Goal: Transaction & Acquisition: Purchase product/service

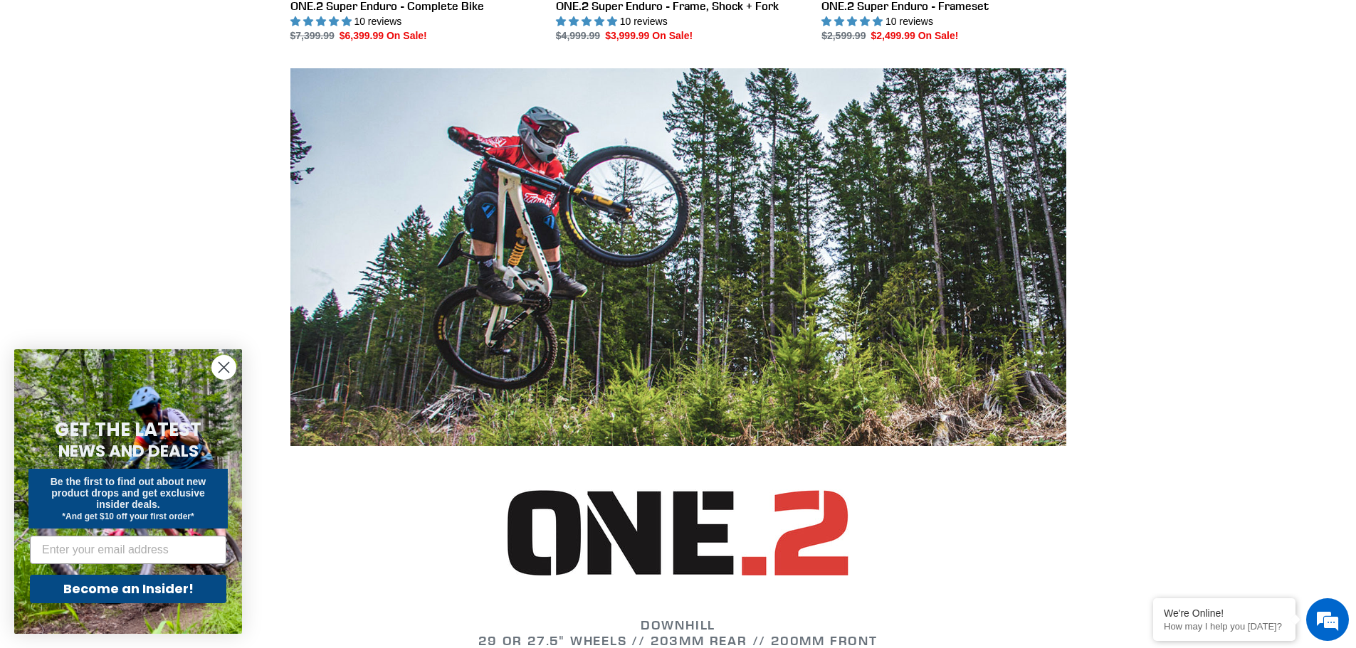
scroll to position [569, 0]
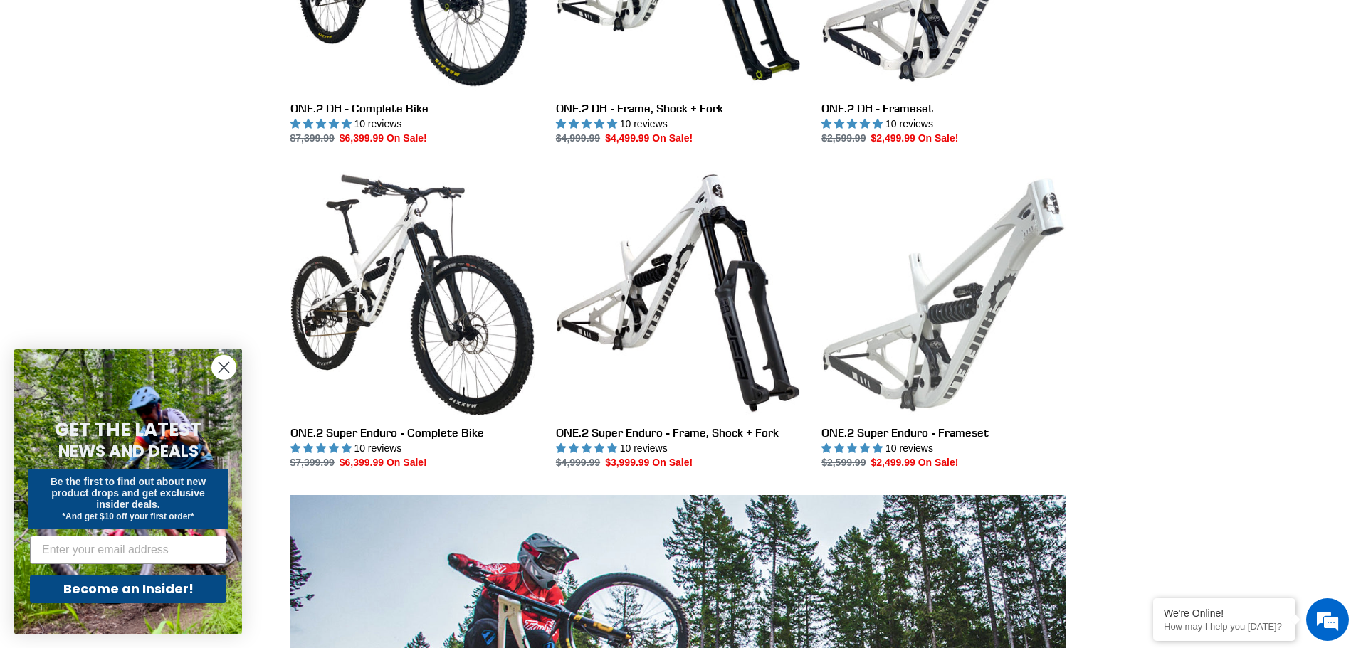
click at [944, 293] on link "ONE.2 Super Enduro - Frameset" at bounding box center [943, 321] width 244 height 300
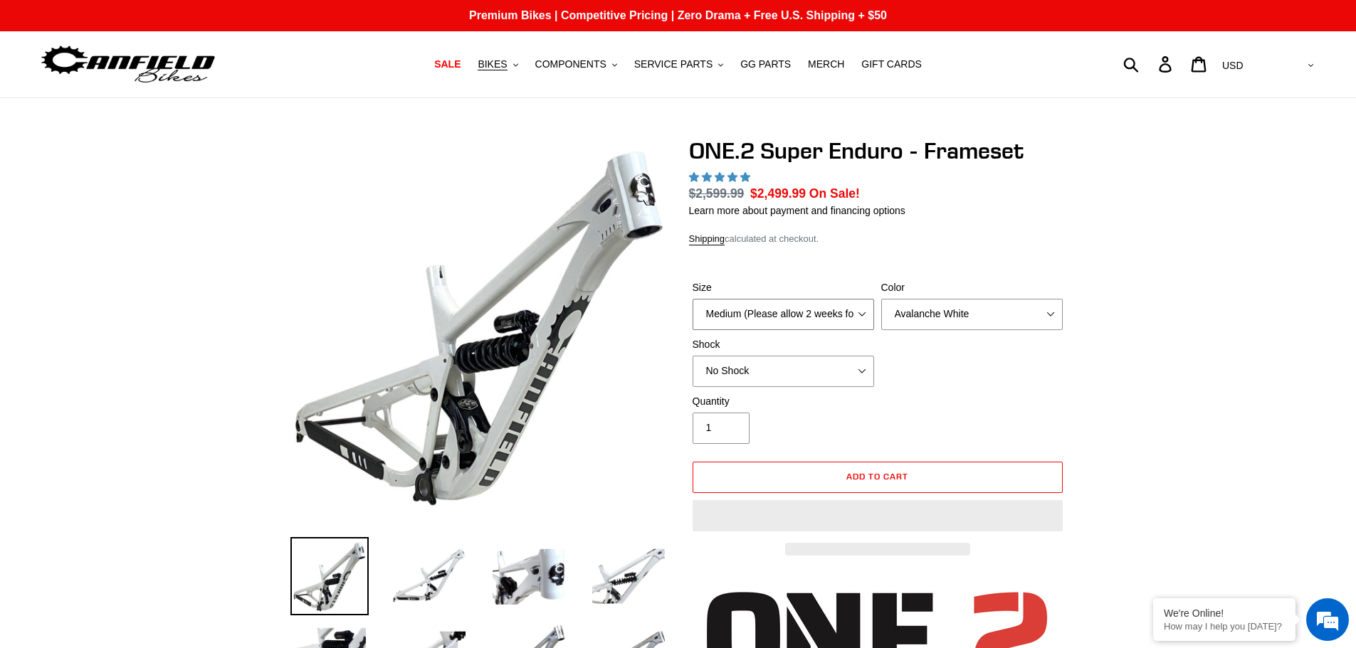
click at [861, 322] on select "Medium (Please allow 2 weeks for delivery) Large (Sold Out)" at bounding box center [782, 314] width 181 height 31
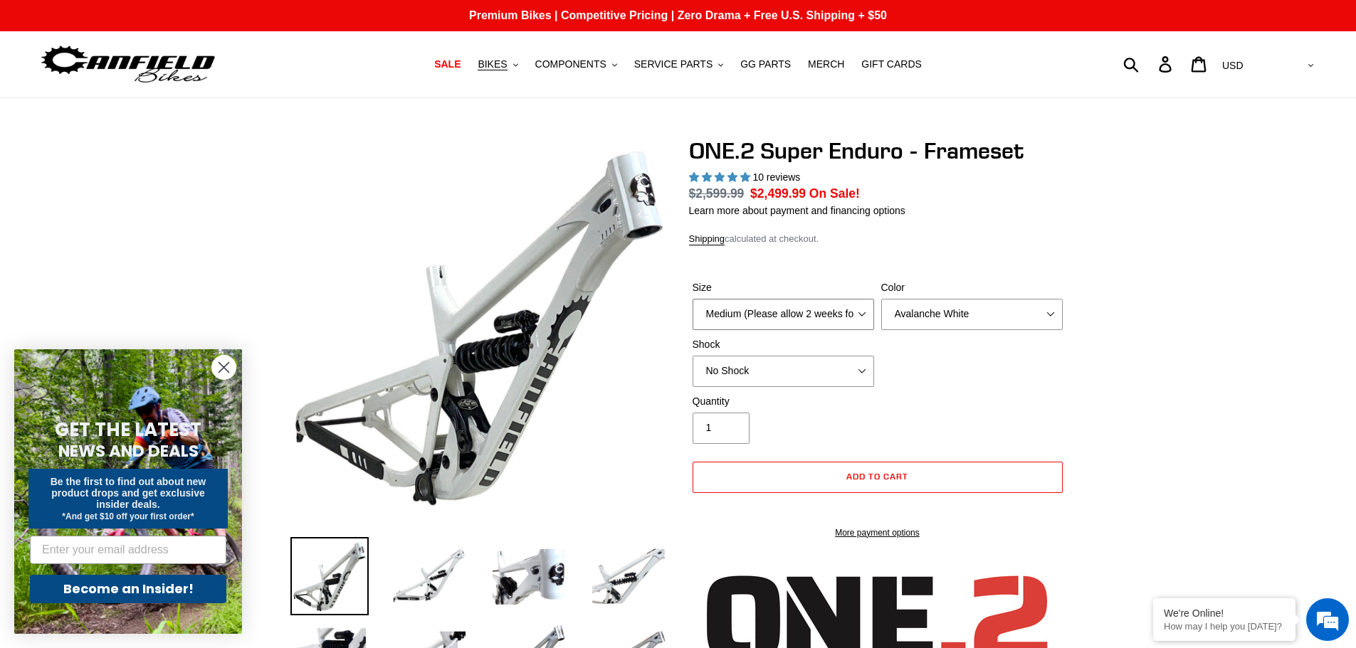
select select "highest-rating"
select select "Large (Sold Out)"
click at [692, 299] on select "Medium (Please allow 2 weeks for delivery) Large (Sold Out)" at bounding box center [782, 314] width 181 height 31
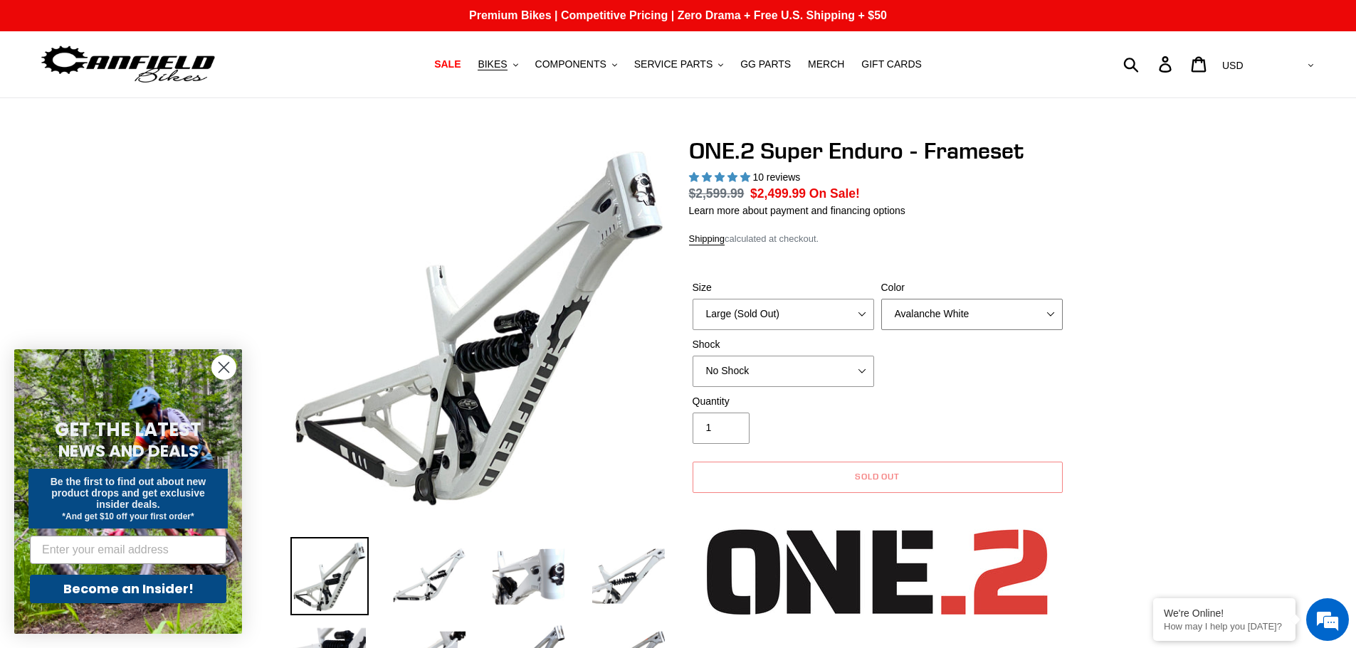
click at [978, 325] on select "Avalanche White Bentonite Grey" at bounding box center [971, 314] width 181 height 31
select select "Bentonite Grey"
click at [881, 299] on select "Avalanche White Bentonite Grey" at bounding box center [971, 314] width 181 height 31
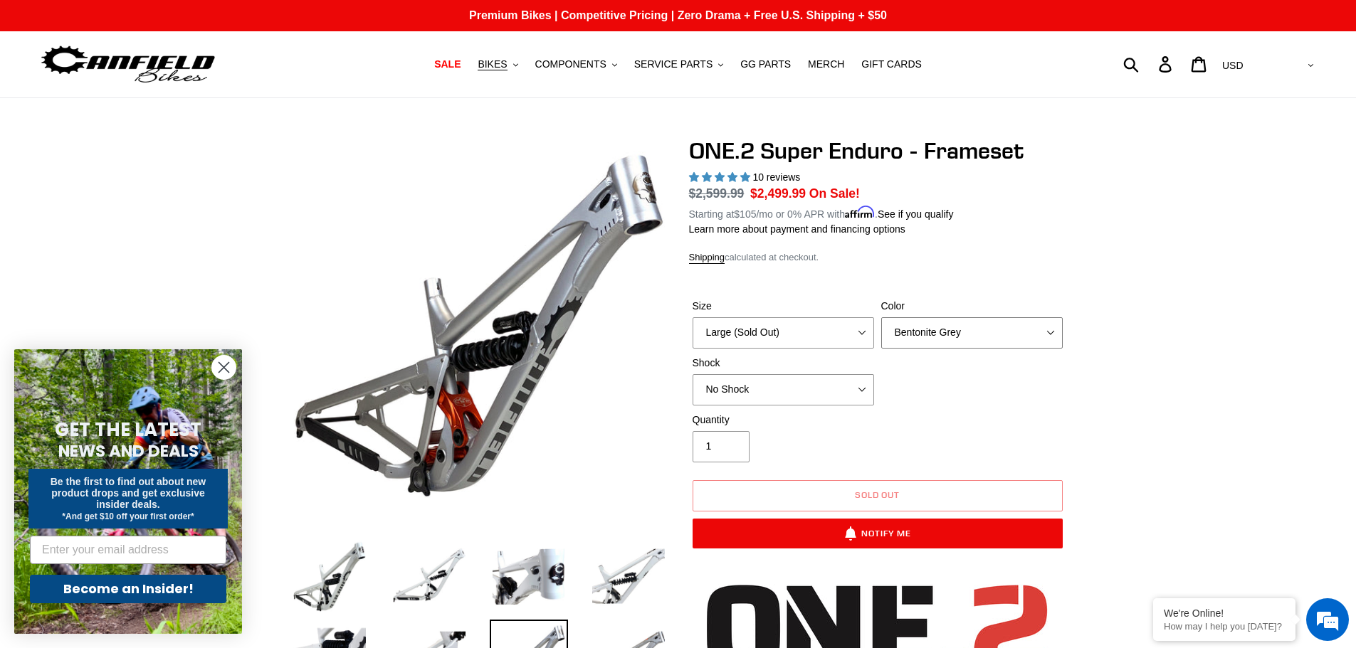
scroll to position [214, 0]
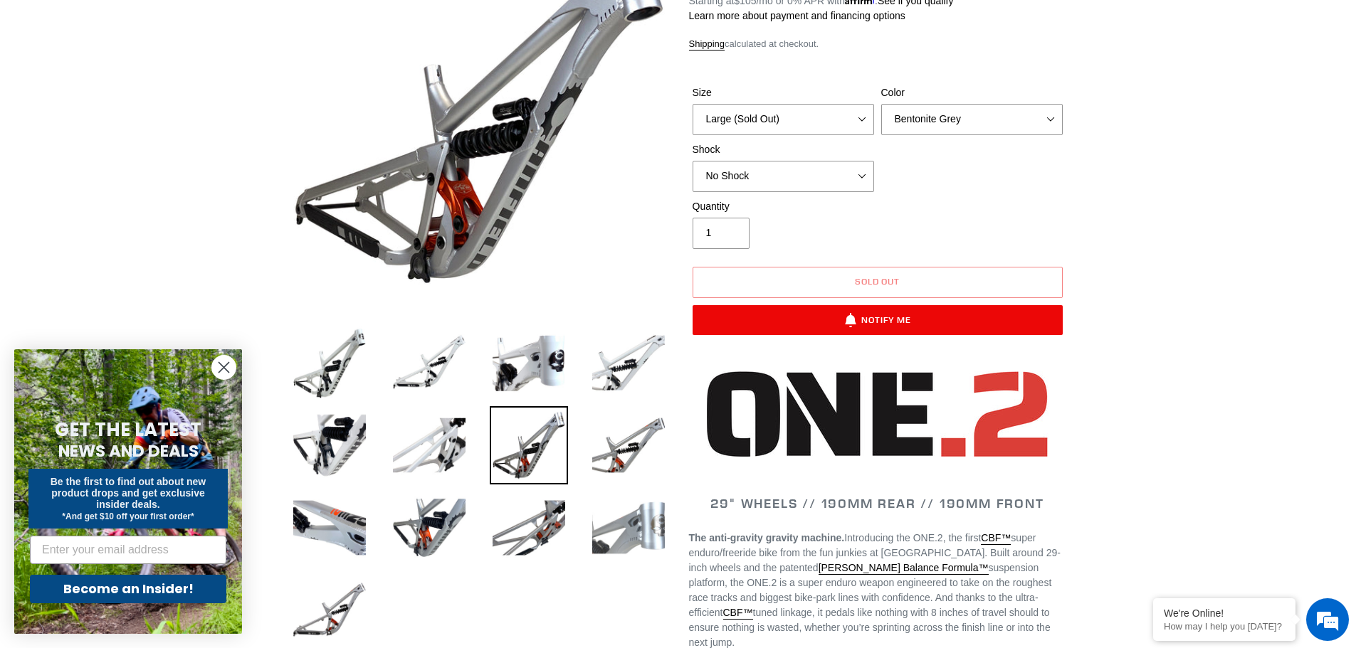
click at [631, 524] on img at bounding box center [628, 528] width 78 height 78
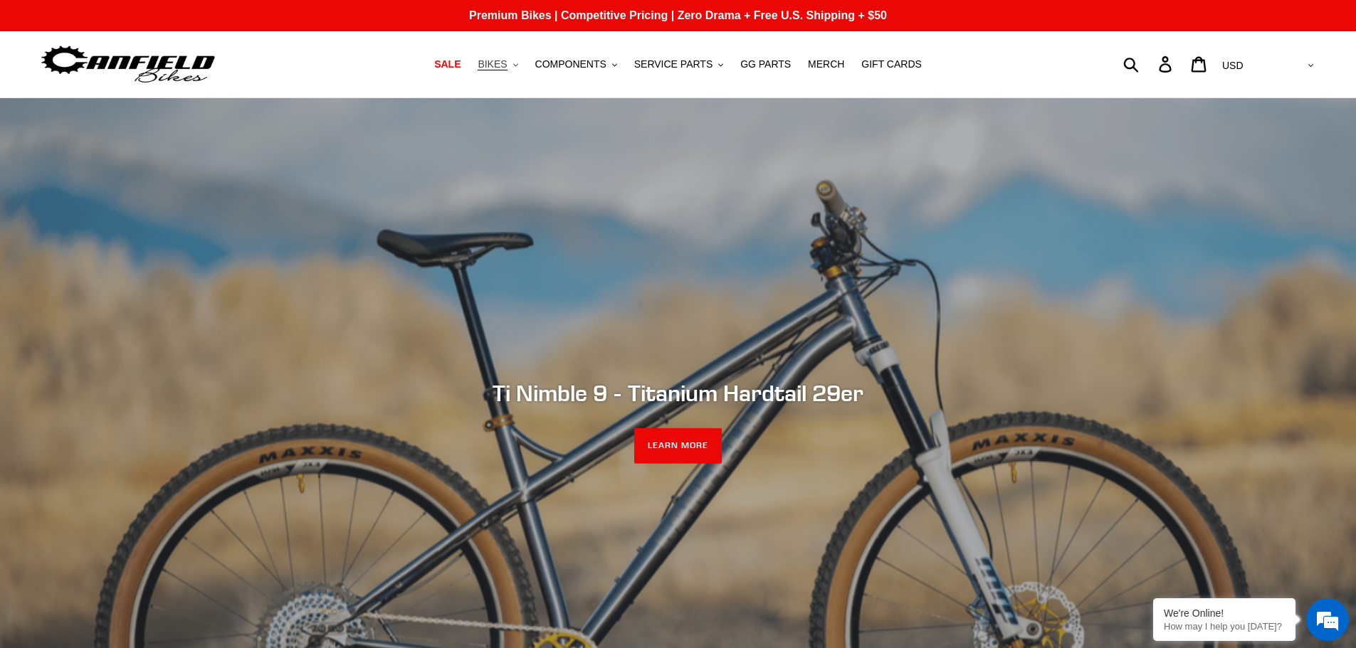
click at [507, 67] on span "BIKES" at bounding box center [492, 64] width 29 height 12
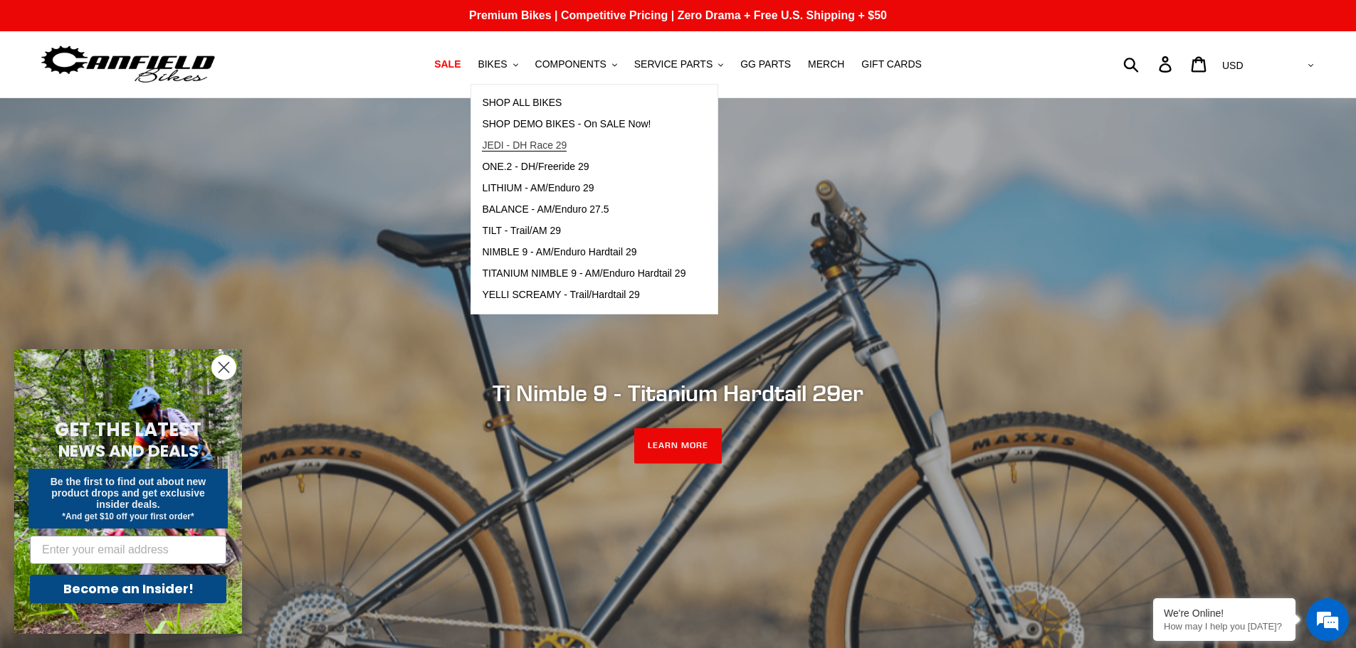
click at [558, 147] on span "JEDI - DH Race 29" at bounding box center [524, 145] width 85 height 12
